Goal: Find specific page/section: Find specific page/section

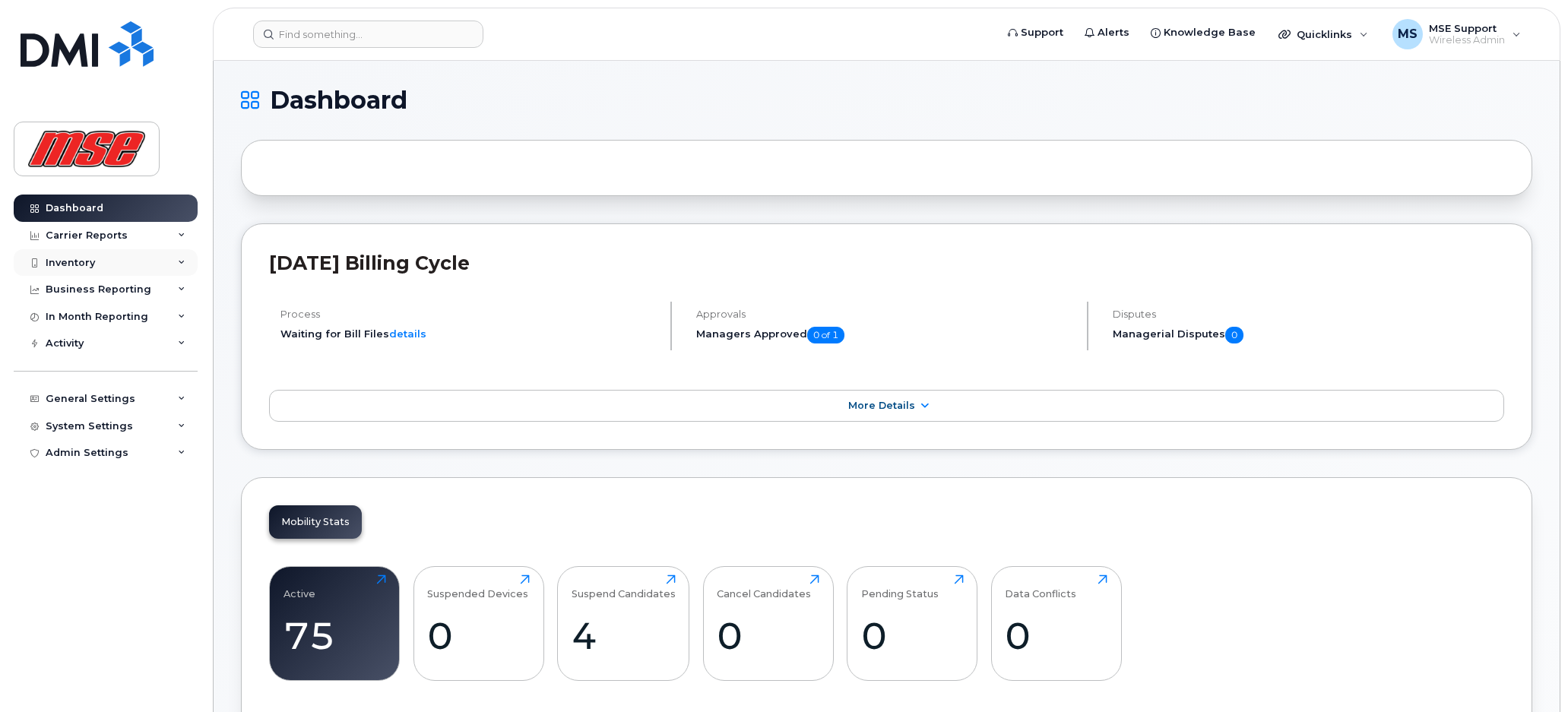
click at [60, 257] on div "Inventory" at bounding box center [70, 262] width 50 height 12
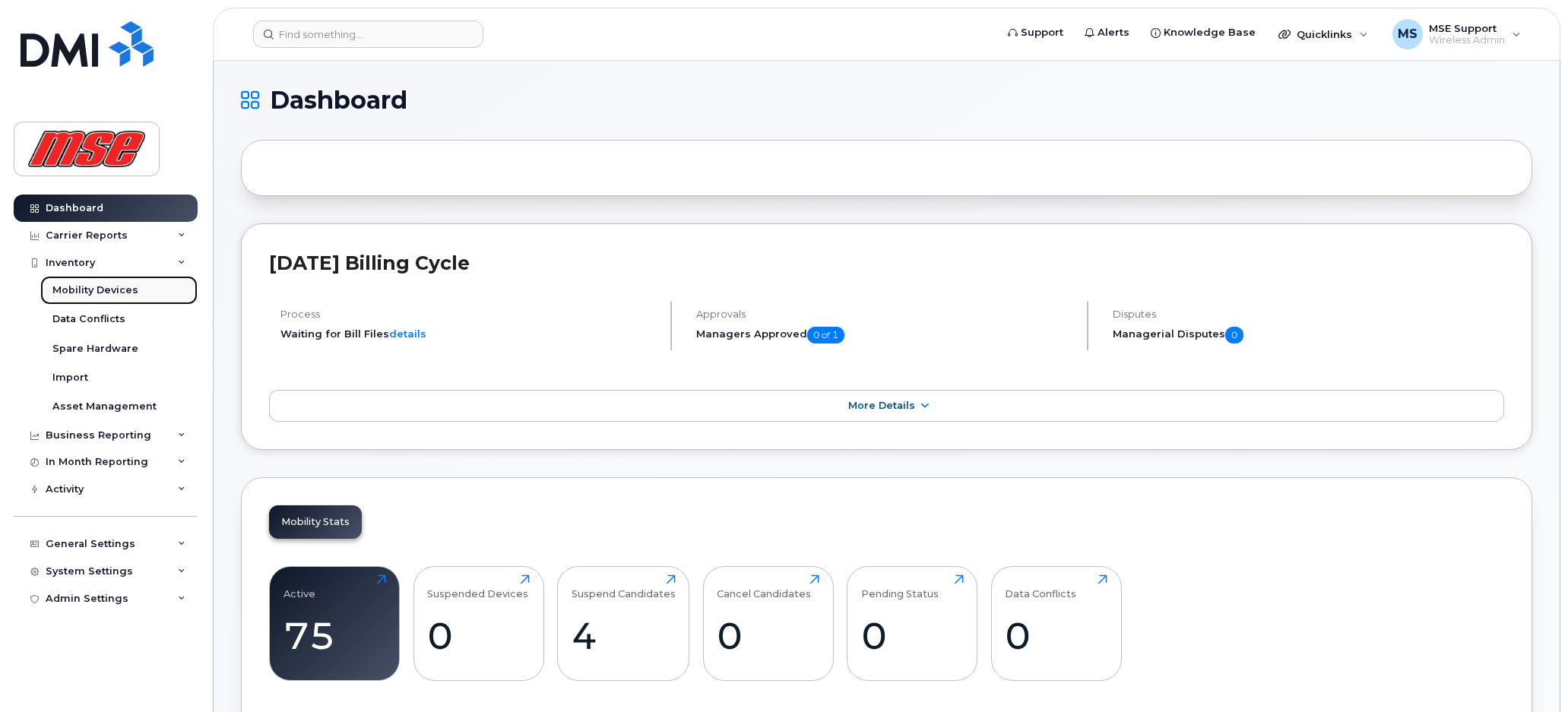
click at [116, 294] on div "Mobility Devices" at bounding box center [95, 290] width 86 height 14
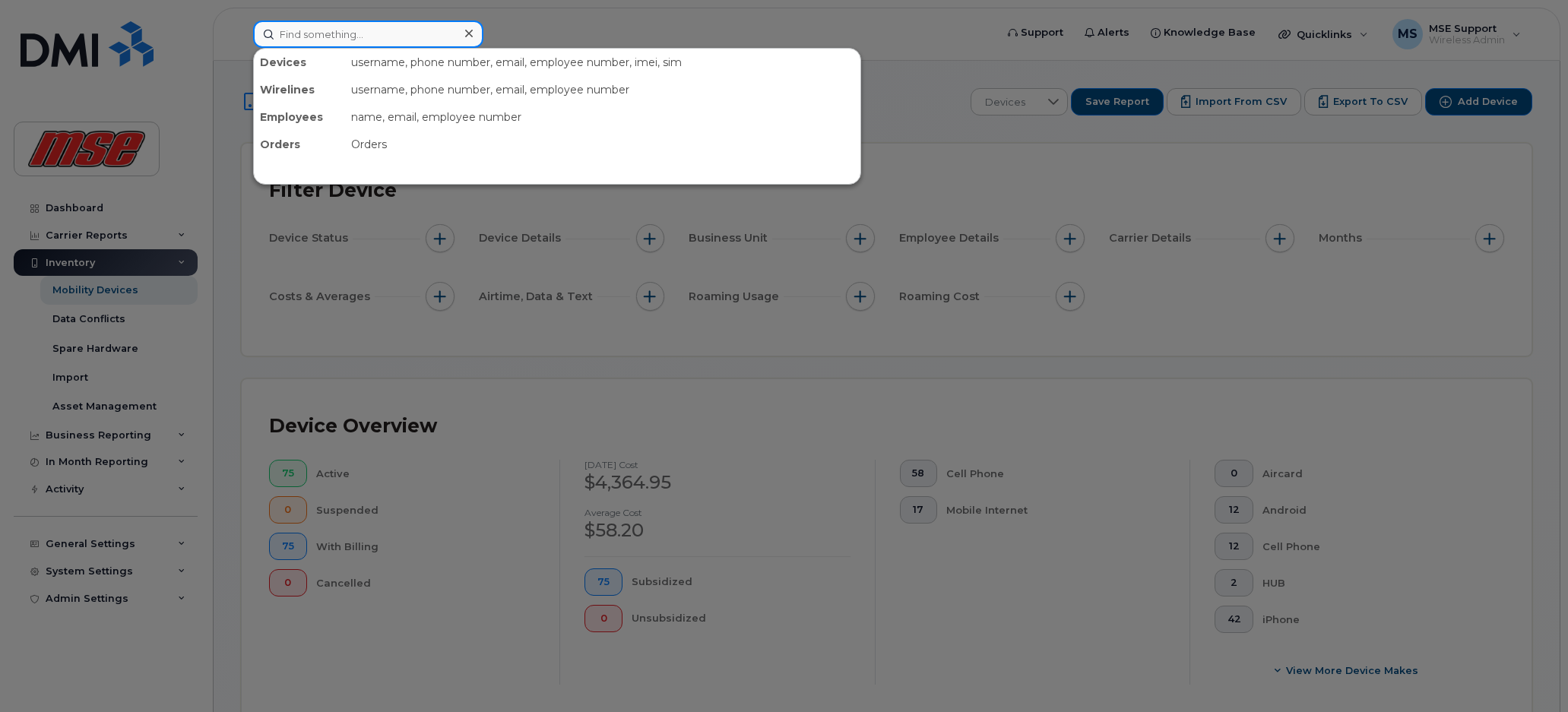
click at [333, 41] on input at bounding box center [369, 34] width 230 height 27
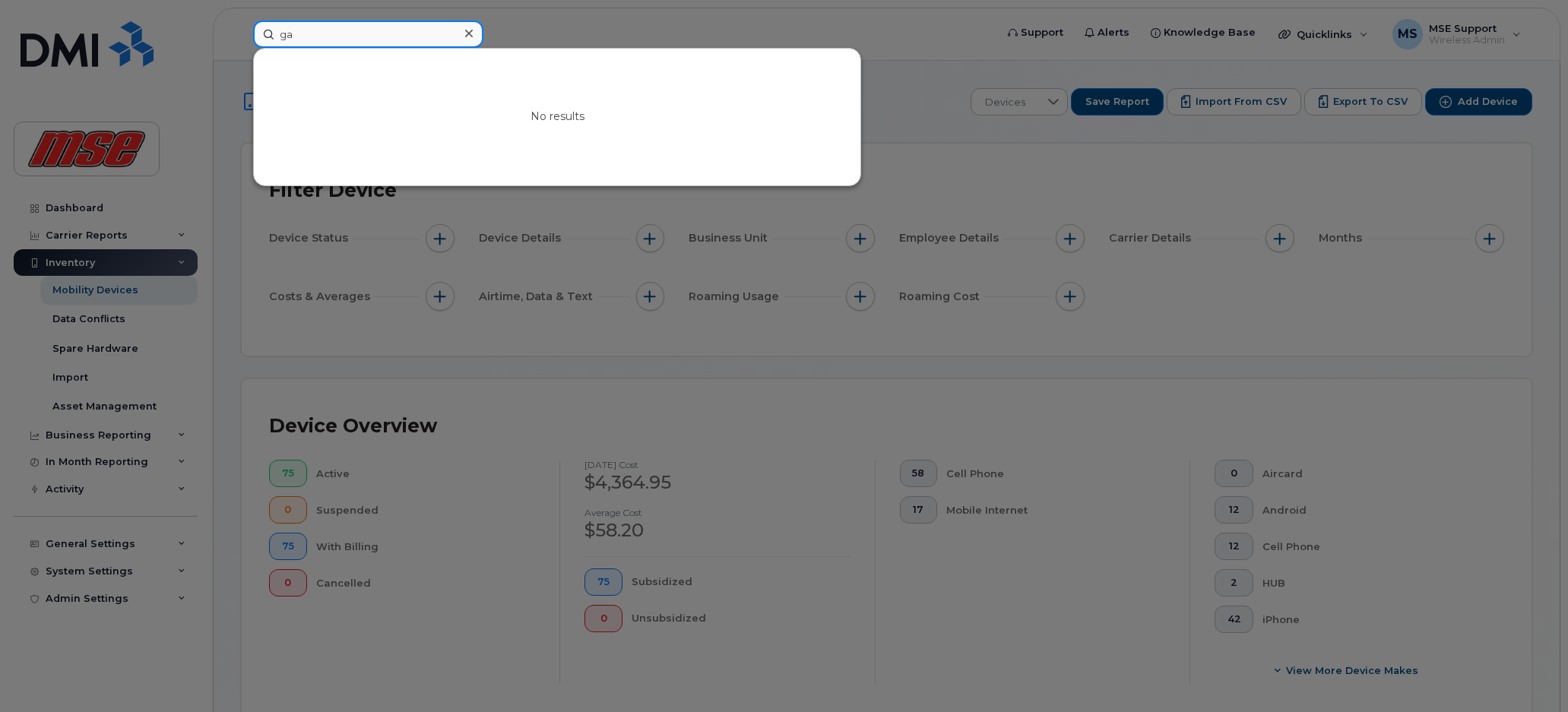
type input "g"
type input "t"
click at [101, 293] on div at bounding box center [784, 356] width 1568 height 712
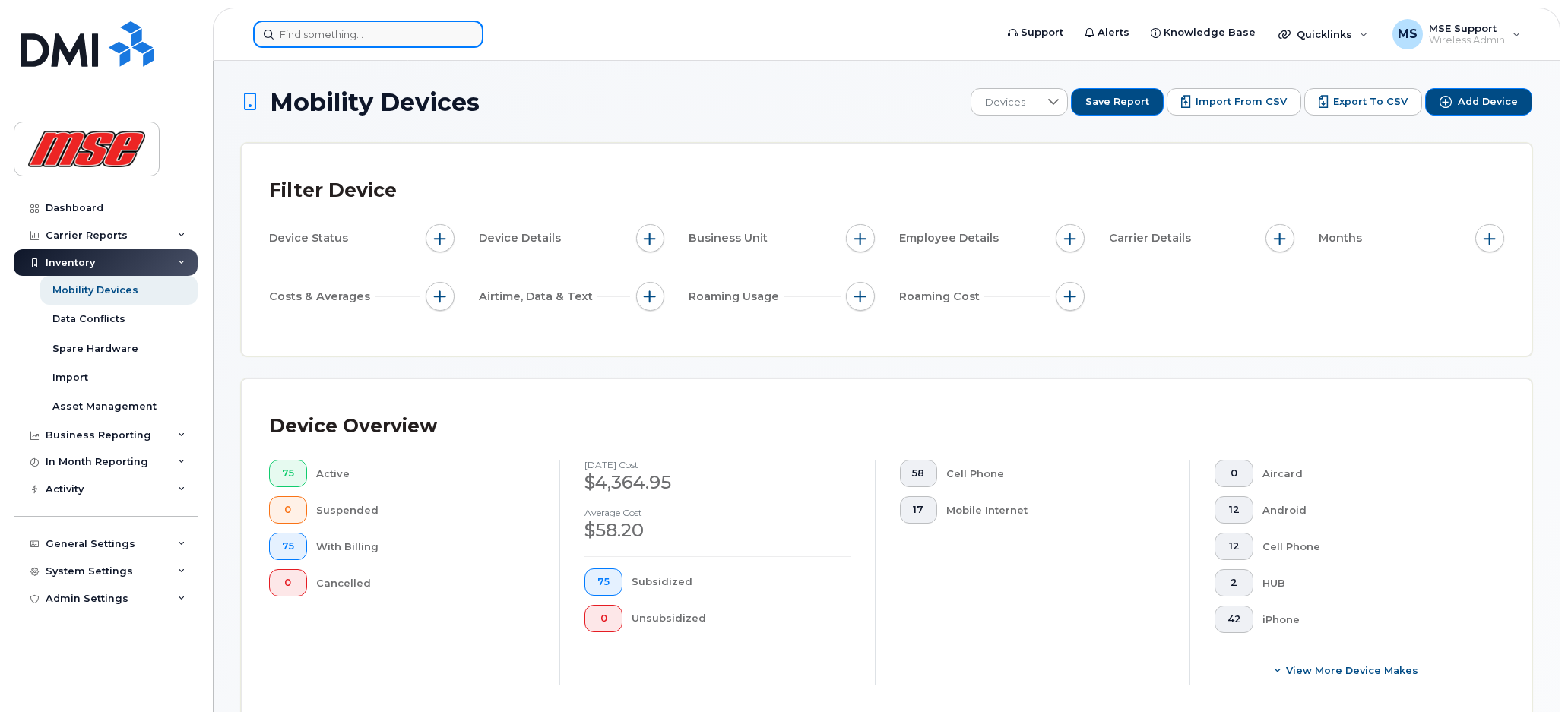
click at [355, 34] on input at bounding box center [369, 34] width 230 height 27
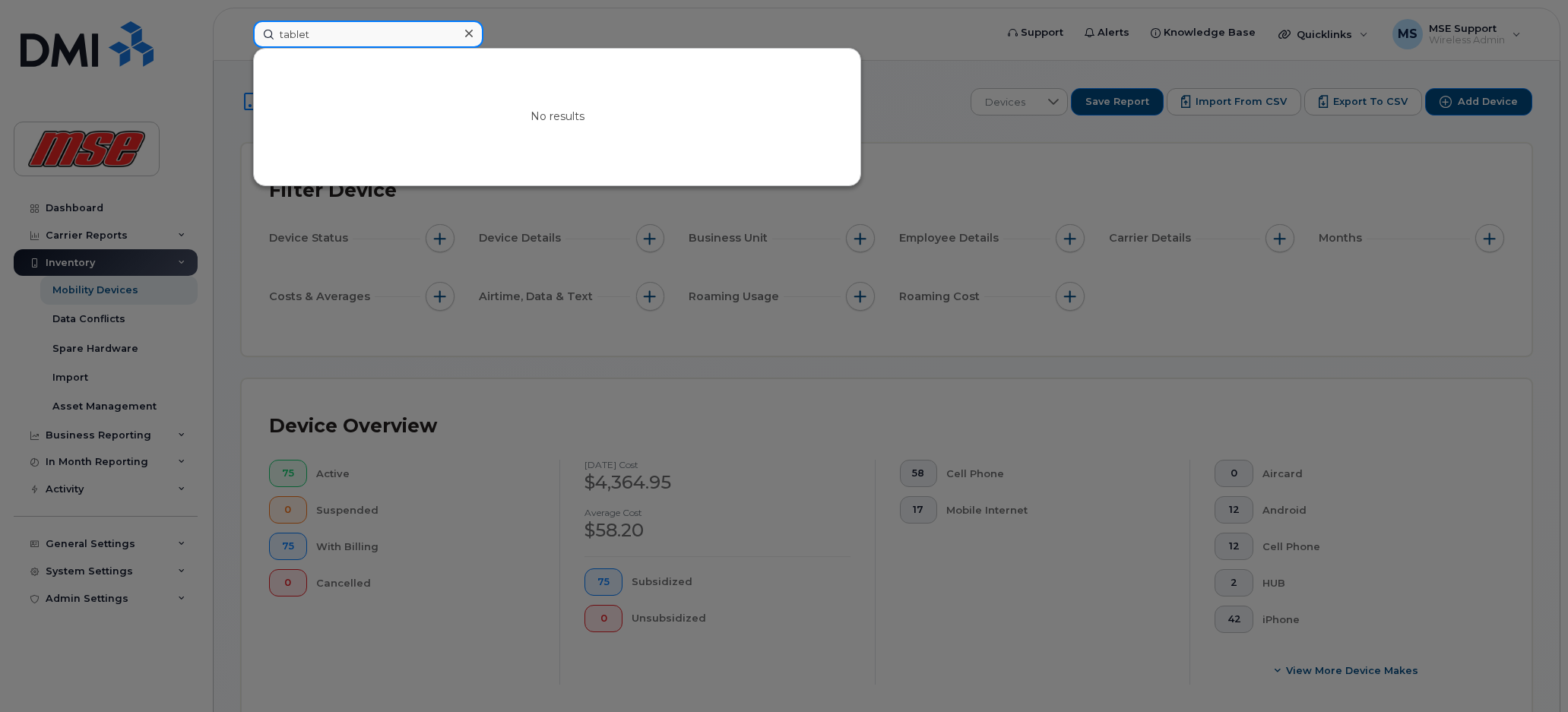
type input "tablet"
click at [1095, 372] on div at bounding box center [784, 356] width 1568 height 712
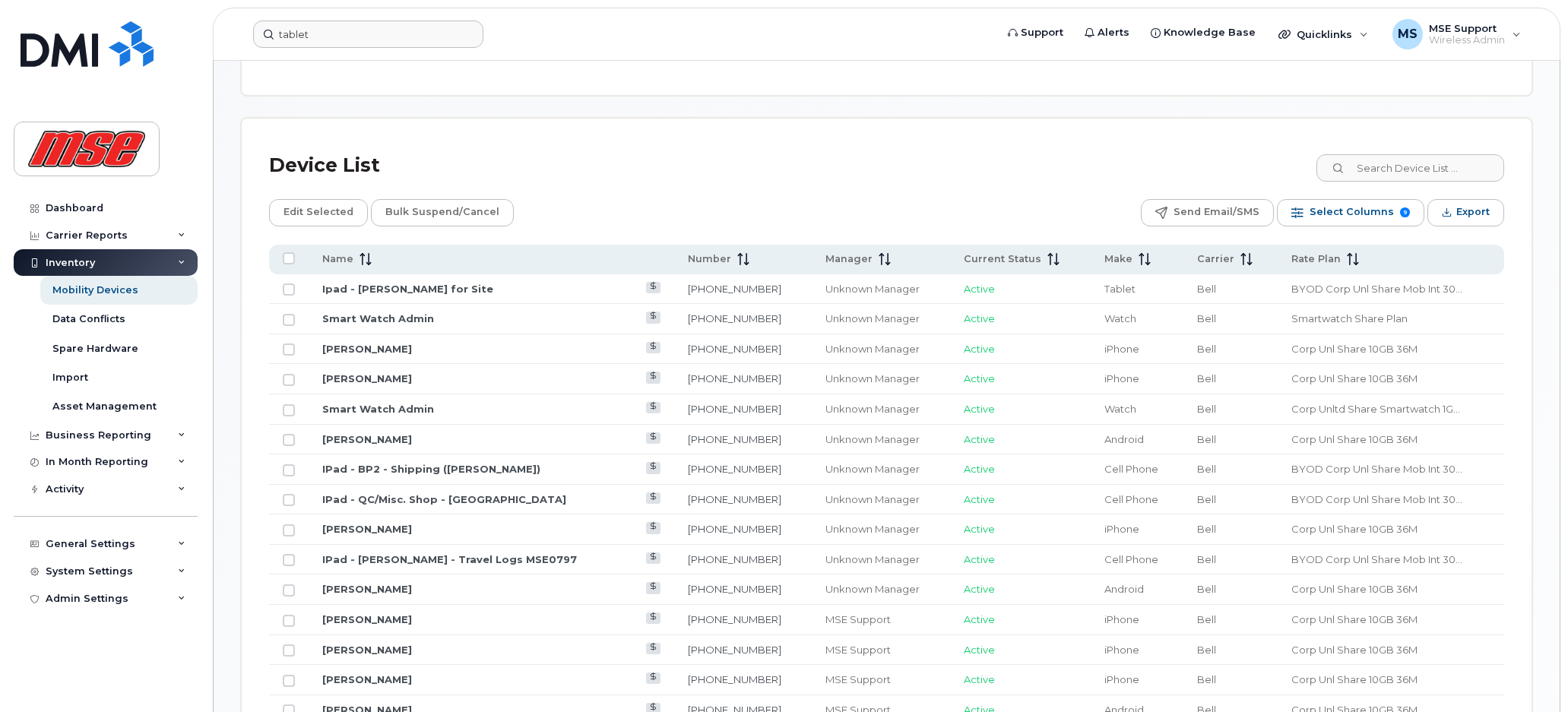
scroll to position [618, 0]
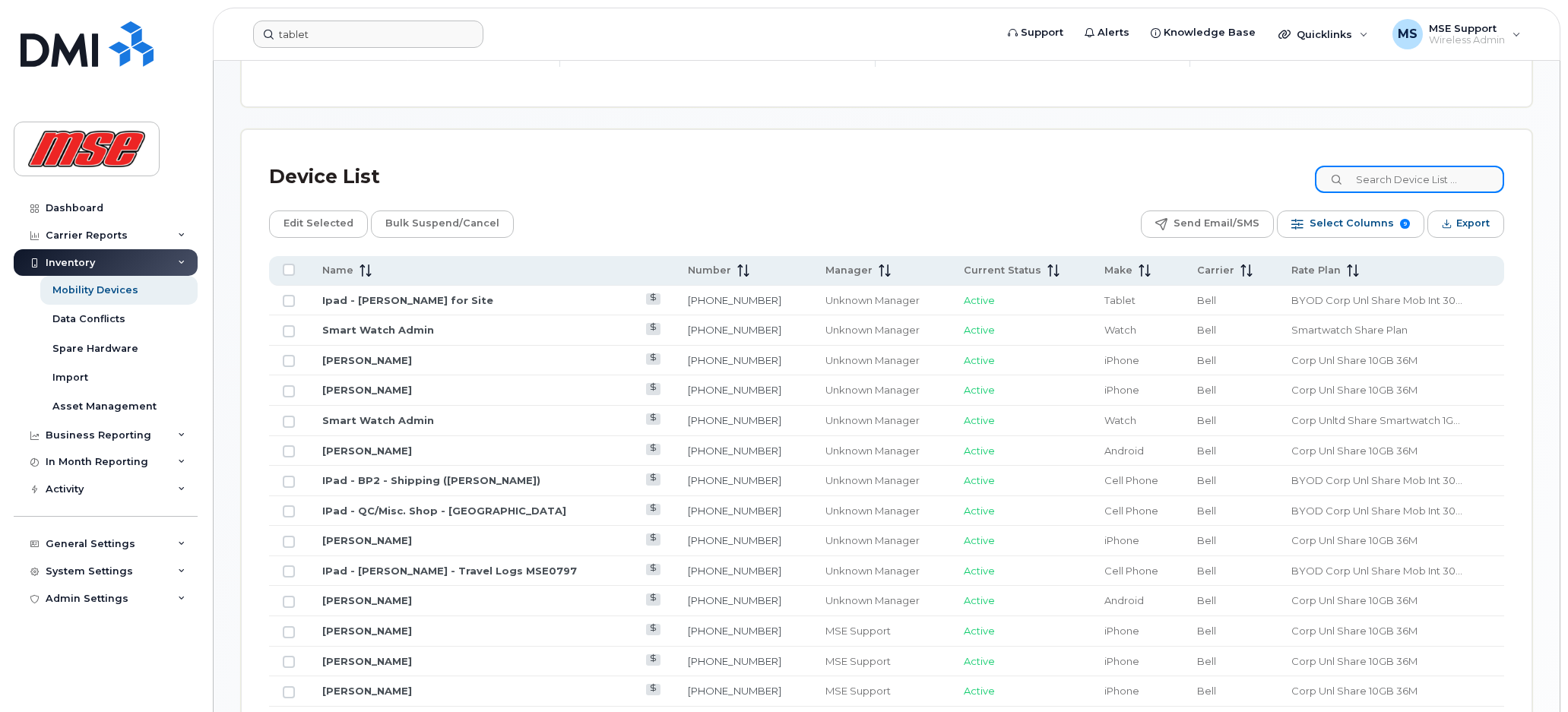
click at [1416, 183] on input at bounding box center [1410, 179] width 190 height 27
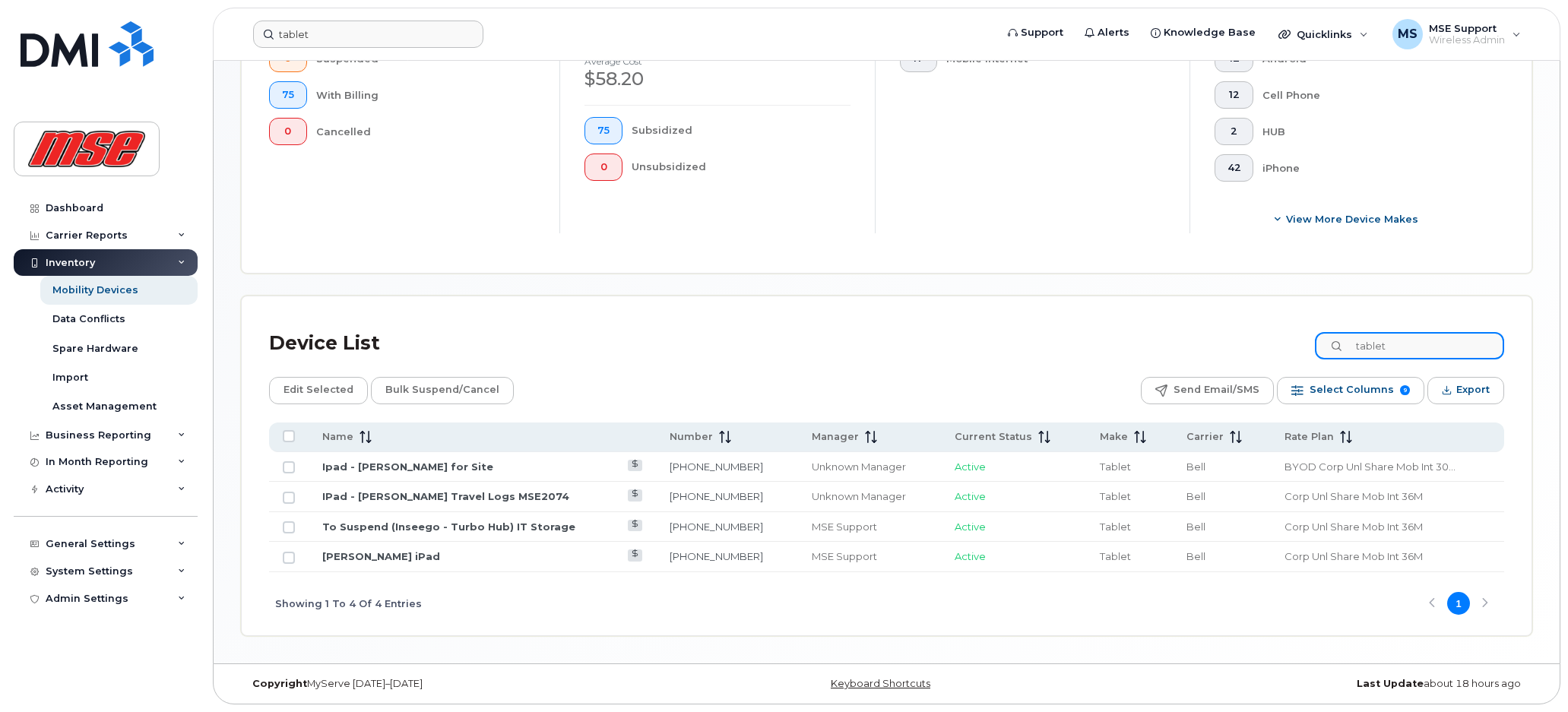
scroll to position [71, 0]
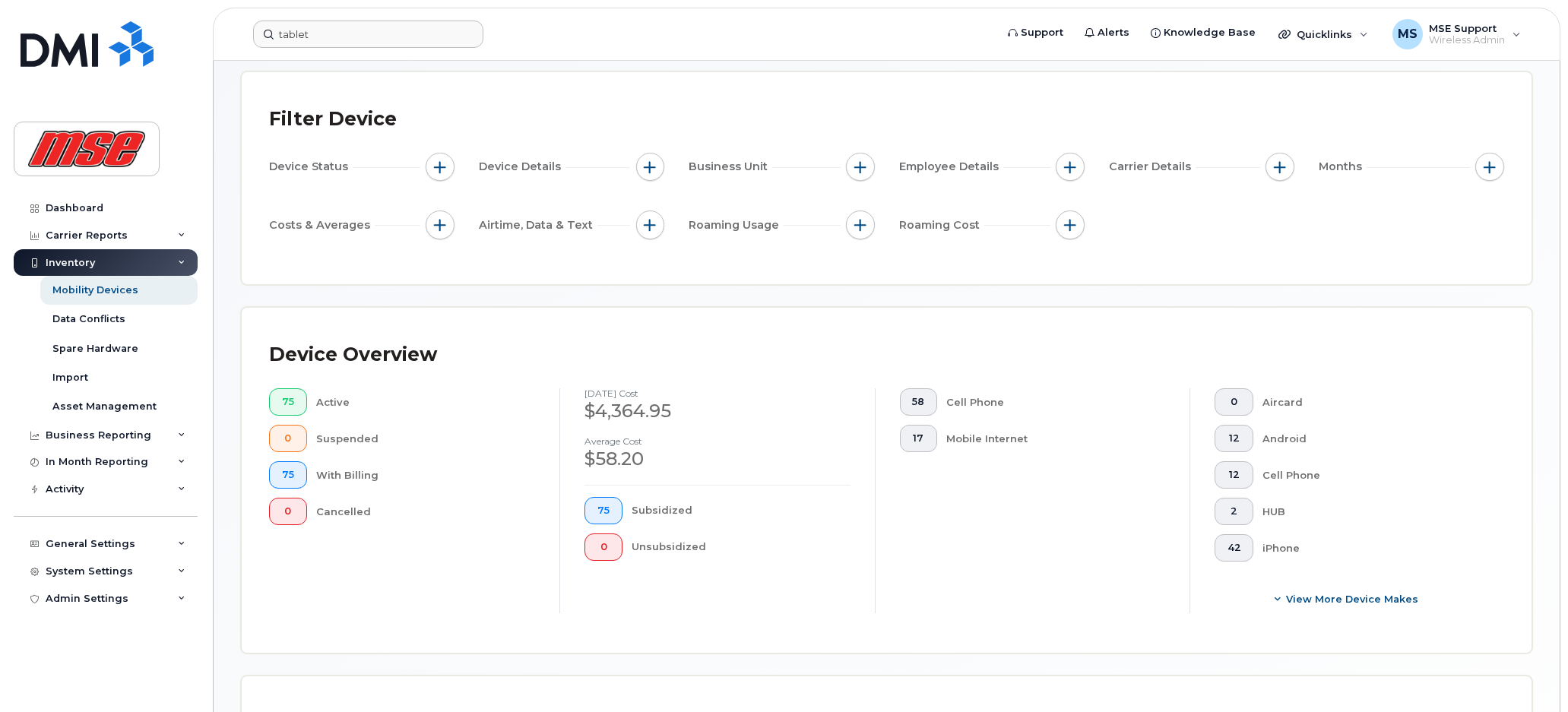
type input "tablet"
